Goal: Feedback & Contribution: Submit feedback/report problem

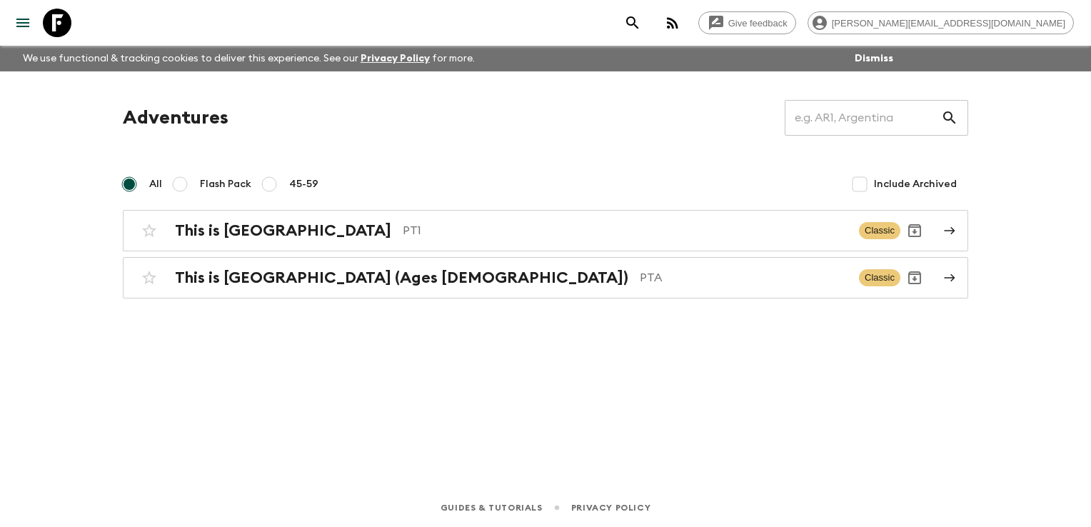
click at [390, 164] on div "Adventures ​ All Flash Pack 45-59 Include Archived This is Portugal PT1 Classic…" at bounding box center [546, 199] width 880 height 199
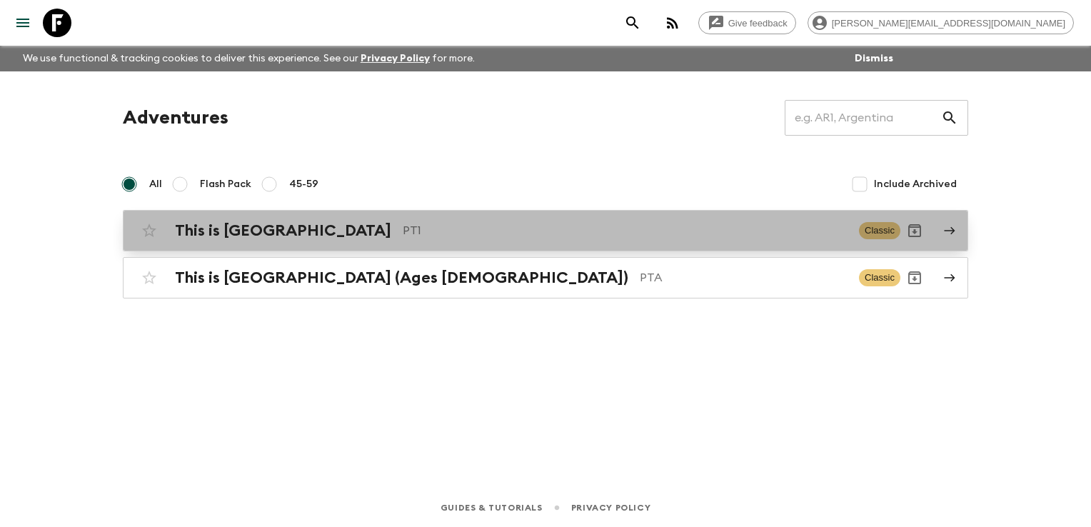
click at [403, 236] on p "PT1" at bounding box center [625, 230] width 445 height 17
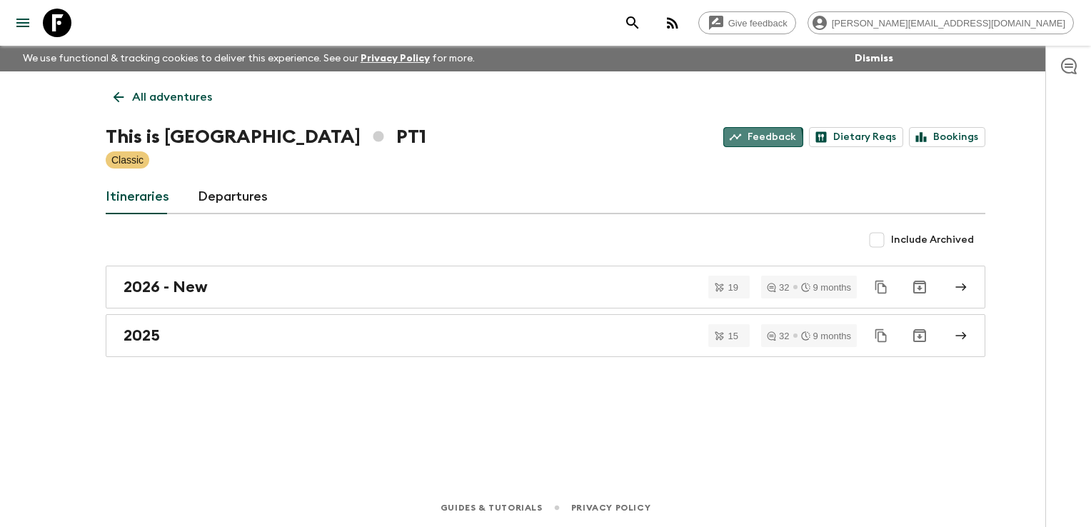
click at [751, 141] on link "Feedback" at bounding box center [763, 137] width 80 height 20
click at [26, 378] on div "Give feedback [PERSON_NAME][EMAIL_ADDRESS][DOMAIN_NAME] We use functional & tra…" at bounding box center [545, 263] width 1091 height 527
click at [75, 441] on div "Give feedback [PERSON_NAME][EMAIL_ADDRESS][DOMAIN_NAME] We use functional & tra…" at bounding box center [545, 263] width 1091 height 527
click at [584, 26] on div "Give feedback [PERSON_NAME][EMAIL_ADDRESS][DOMAIN_NAME]" at bounding box center [545, 23] width 1091 height 46
